Goal: Task Accomplishment & Management: Use online tool/utility

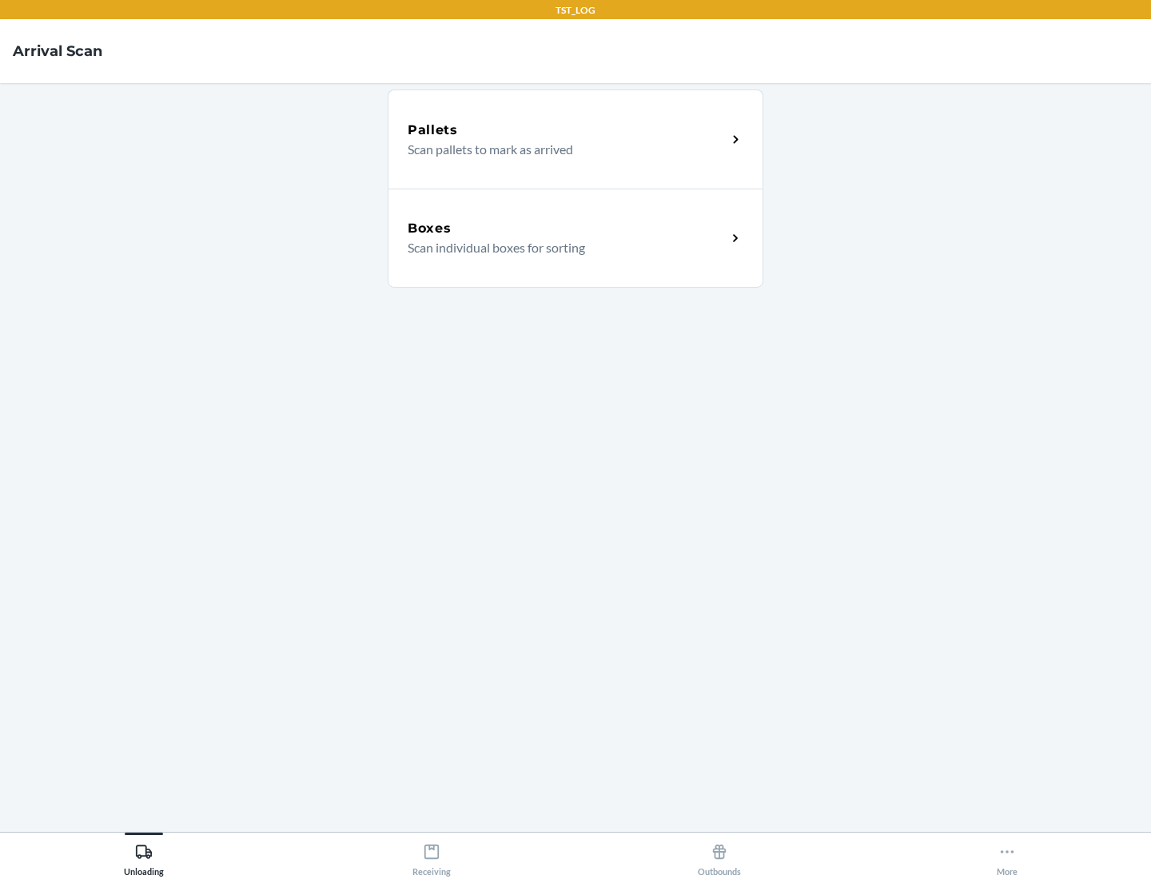
click at [567, 229] on div "Boxes" at bounding box center [567, 228] width 319 height 19
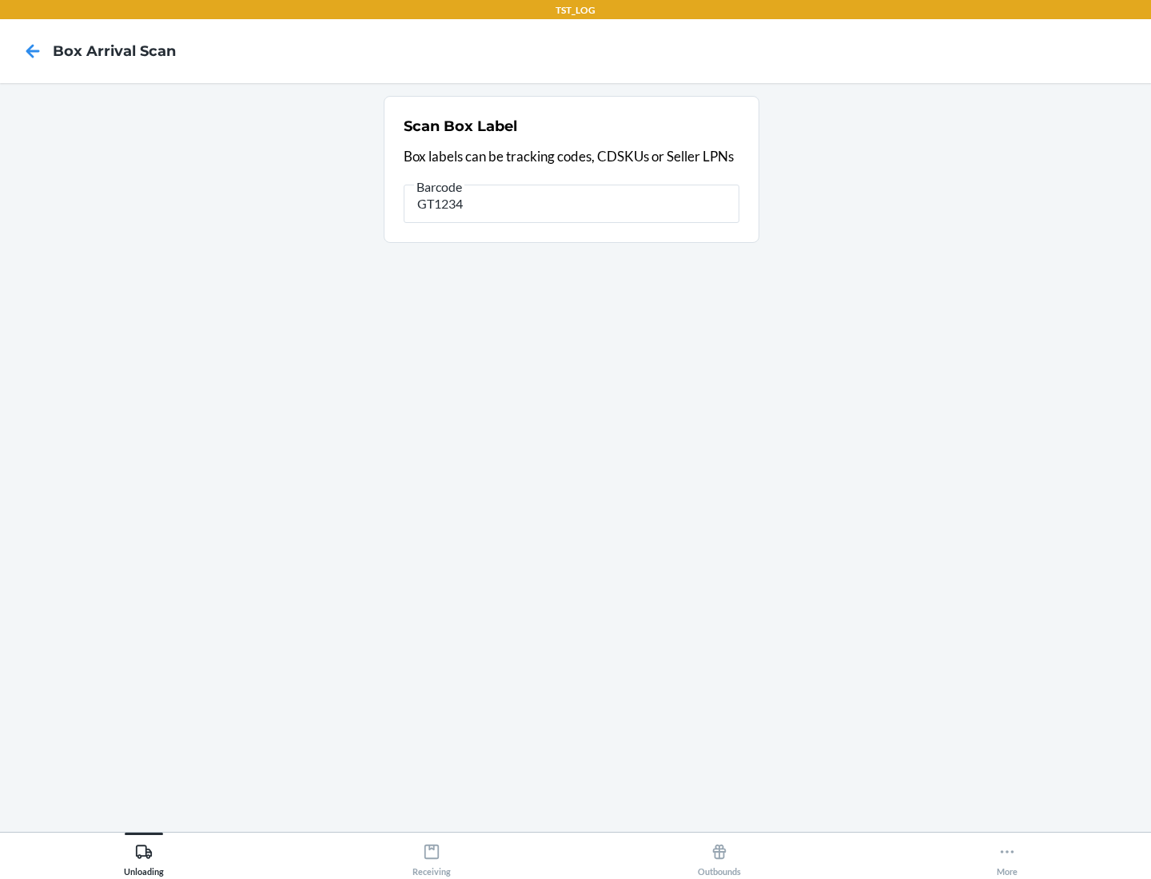
type input "GT1234"
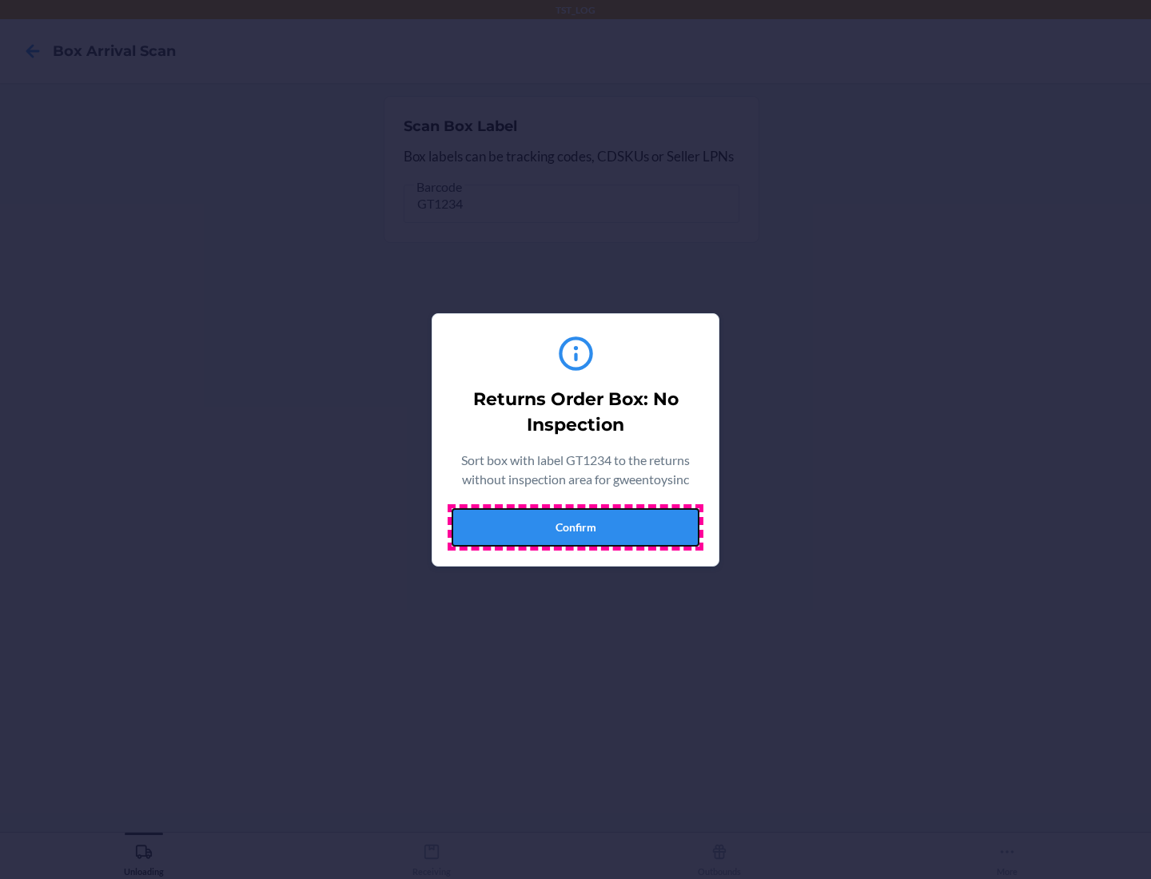
click at [575, 527] on button "Confirm" at bounding box center [575, 527] width 248 height 38
